Goal: Find specific page/section: Find specific page/section

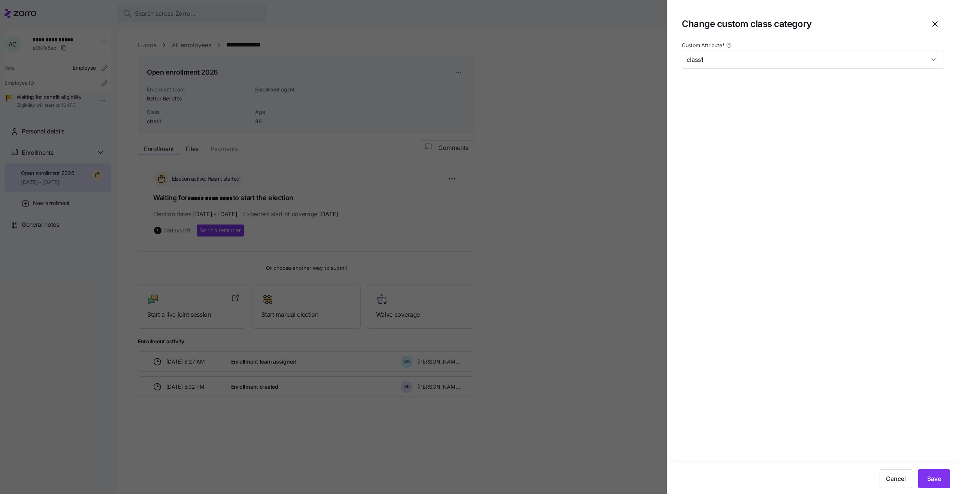
click at [520, 173] on div at bounding box center [479, 247] width 959 height 494
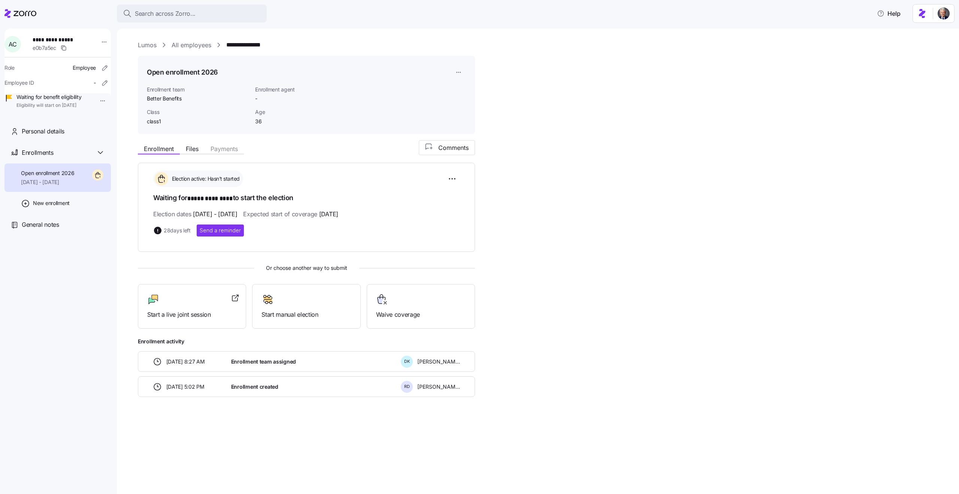
click at [193, 46] on link "All employees" at bounding box center [192, 44] width 40 height 9
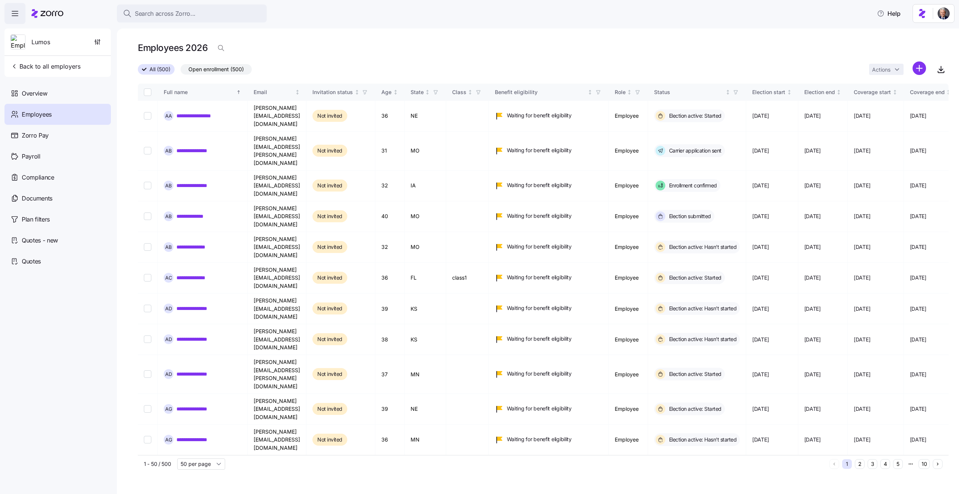
click at [197, 49] on h1 "Employees 2026" at bounding box center [173, 48] width 70 height 12
click at [182, 53] on h1 "Employees 2026" at bounding box center [173, 48] width 70 height 12
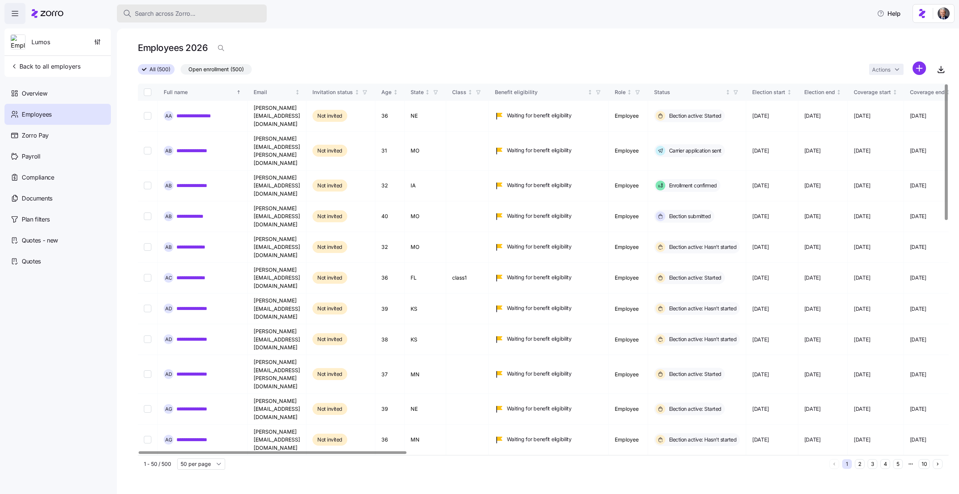
click at [164, 11] on span "Search across Zorro..." at bounding box center [165, 13] width 61 height 9
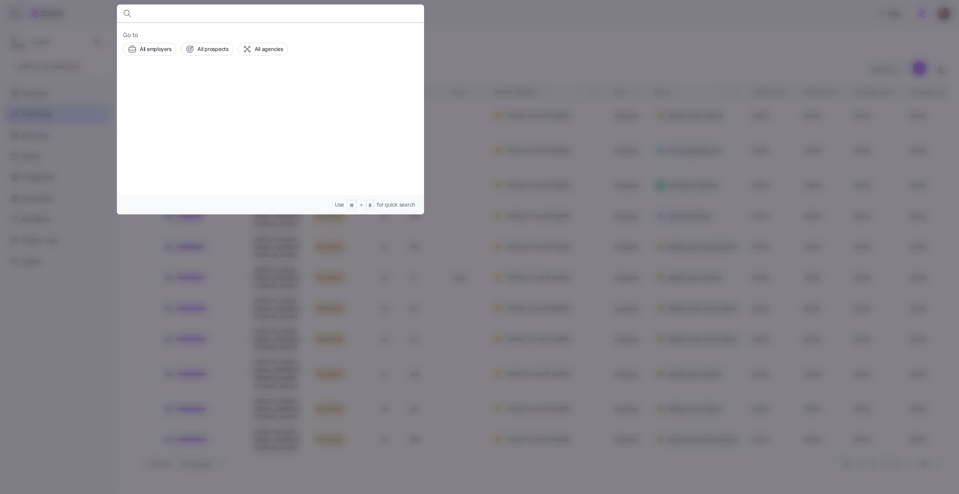
click at [745, 73] on div at bounding box center [479, 247] width 959 height 494
